Goal: Find specific page/section: Find specific page/section

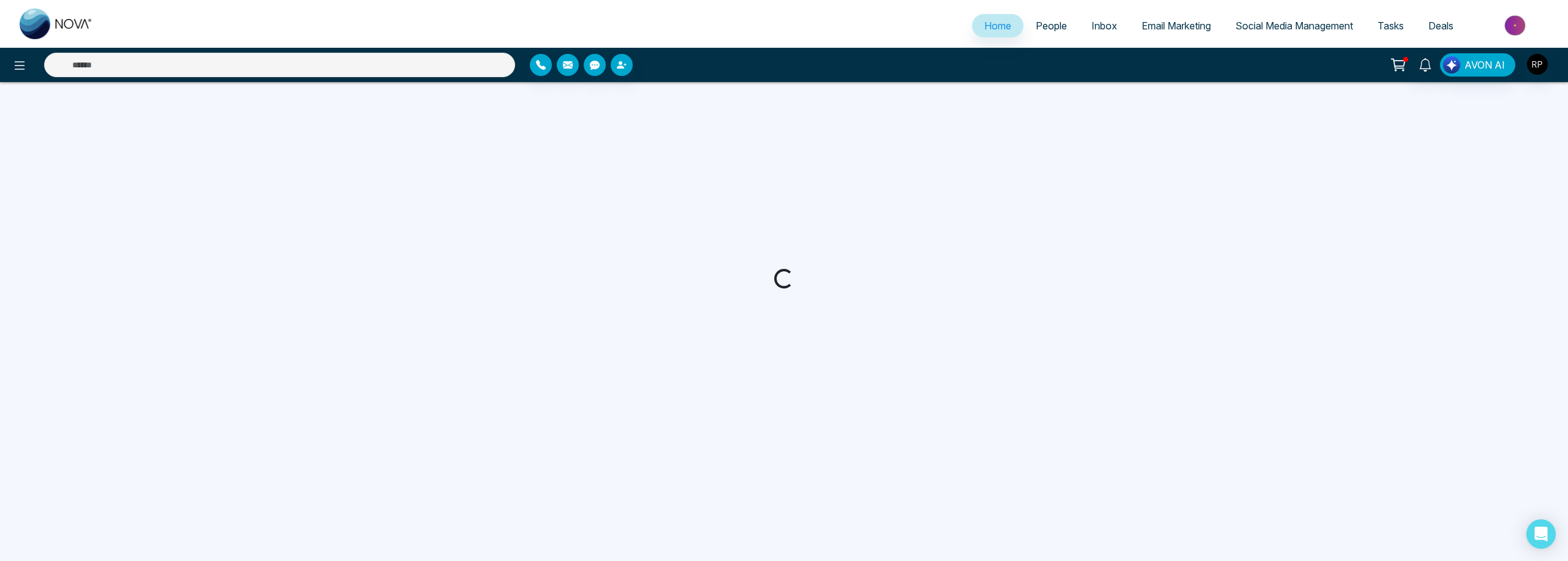
select select "*"
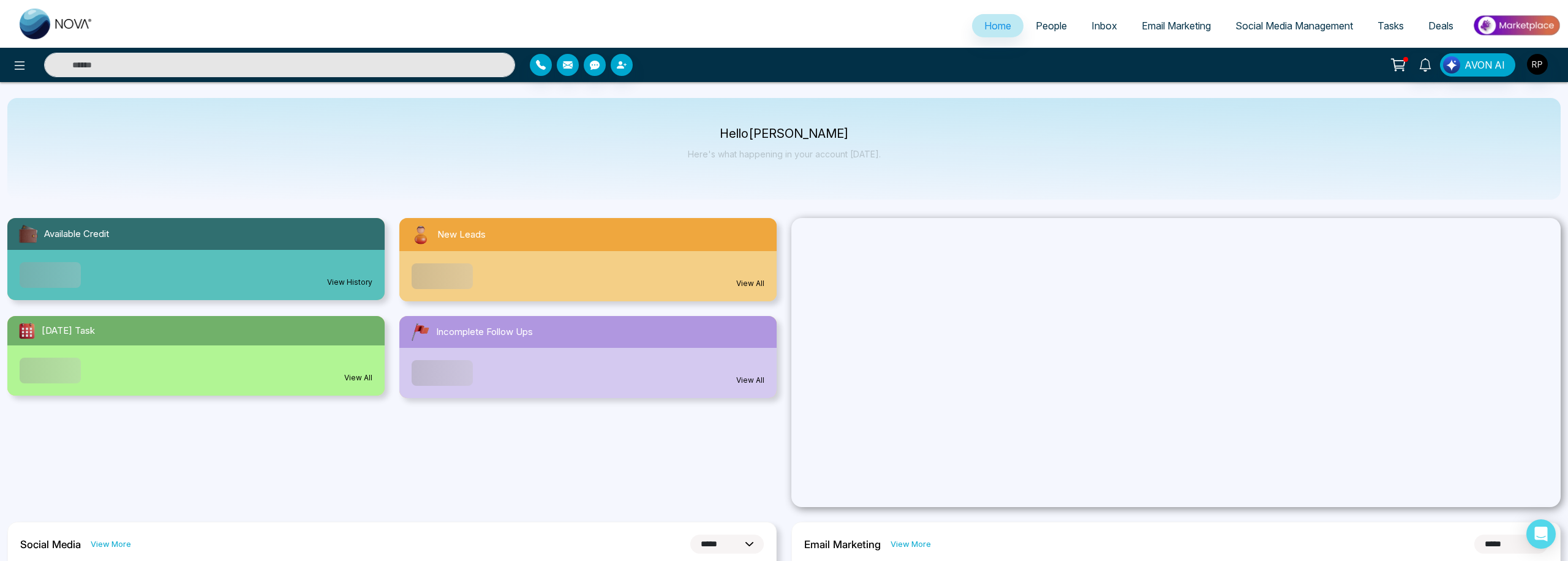
click at [1046, 19] on span "People" at bounding box center [1051, 25] width 31 height 13
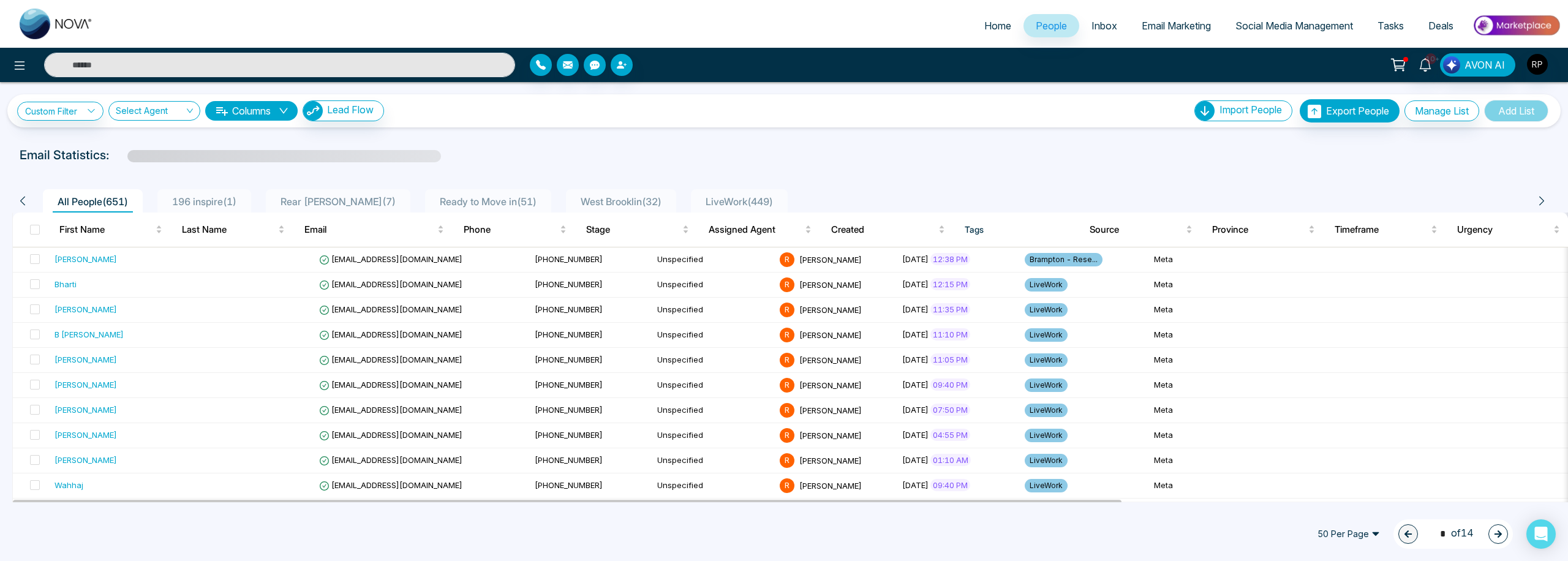
click at [231, 196] on span "196 inspire ( 1 )" at bounding box center [204, 201] width 74 height 13
